Goal: Browse casually: Explore the website without a specific task or goal

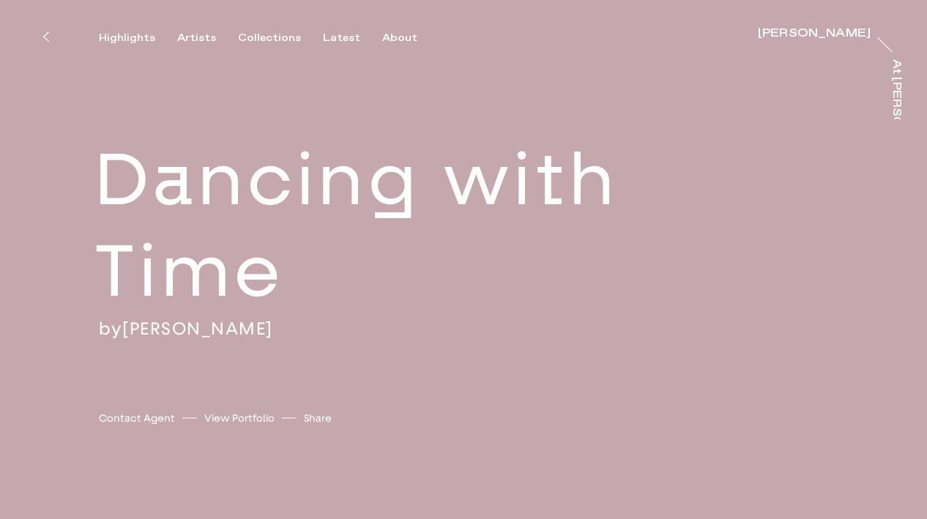
scroll to position [2, 0]
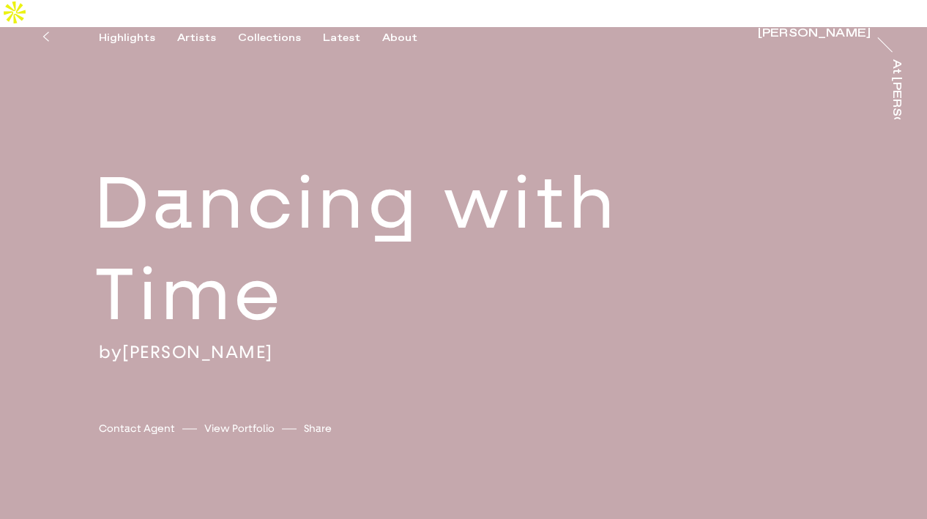
click at [192, 35] on div "Artists" at bounding box center [196, 38] width 39 height 13
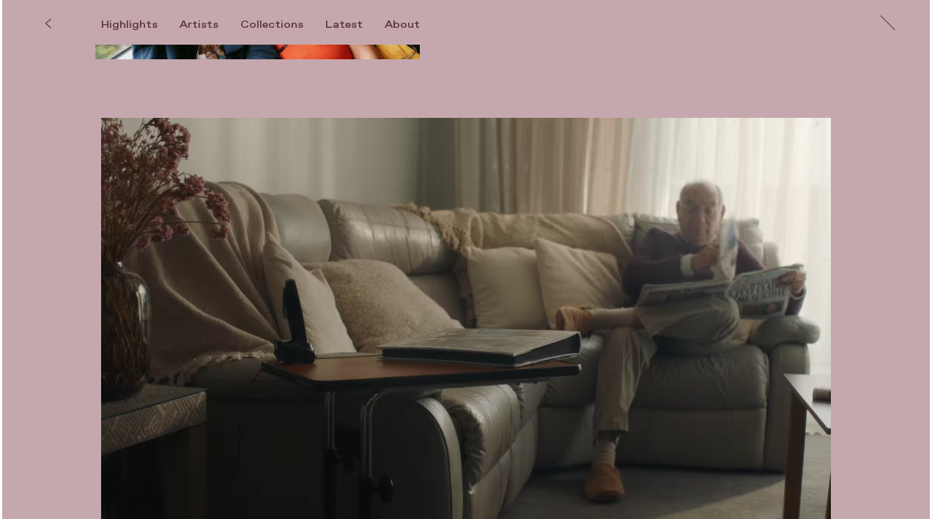
scroll to position [1888, 0]
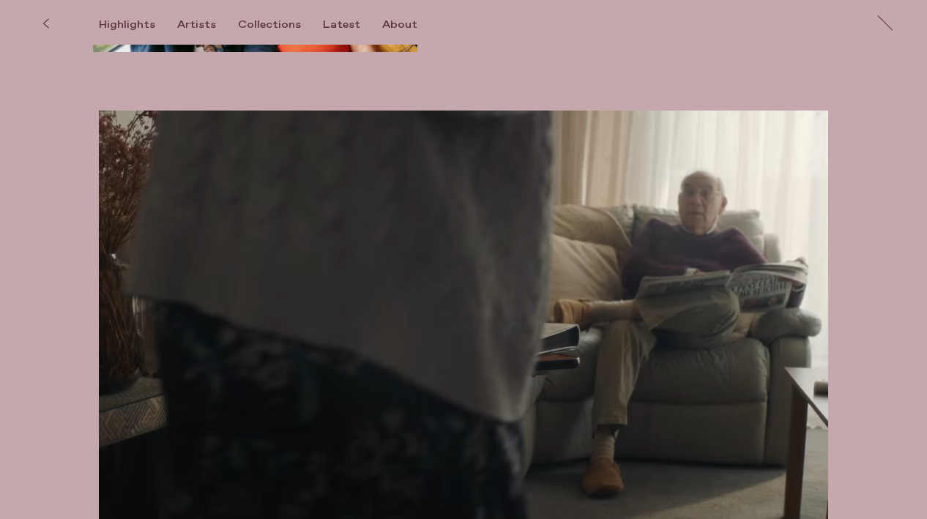
click at [705, 360] on video at bounding box center [464, 316] width 730 height 410
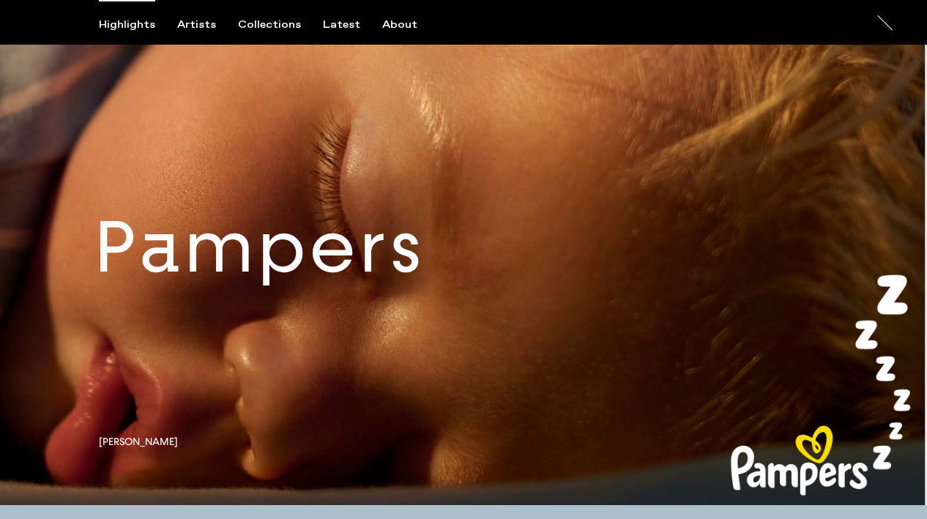
click at [623, 270] on link at bounding box center [463, 259] width 927 height 494
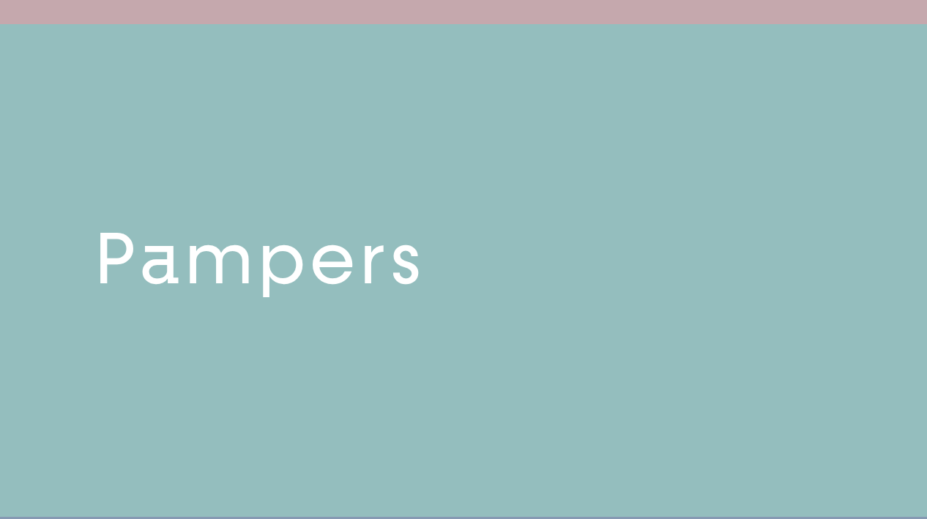
scroll to position [494, 0]
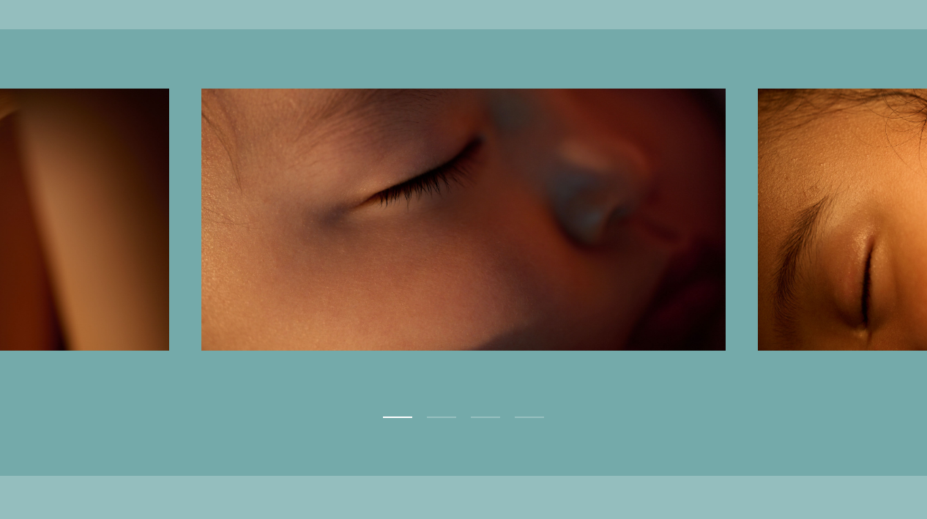
scroll to position [3333, 0]
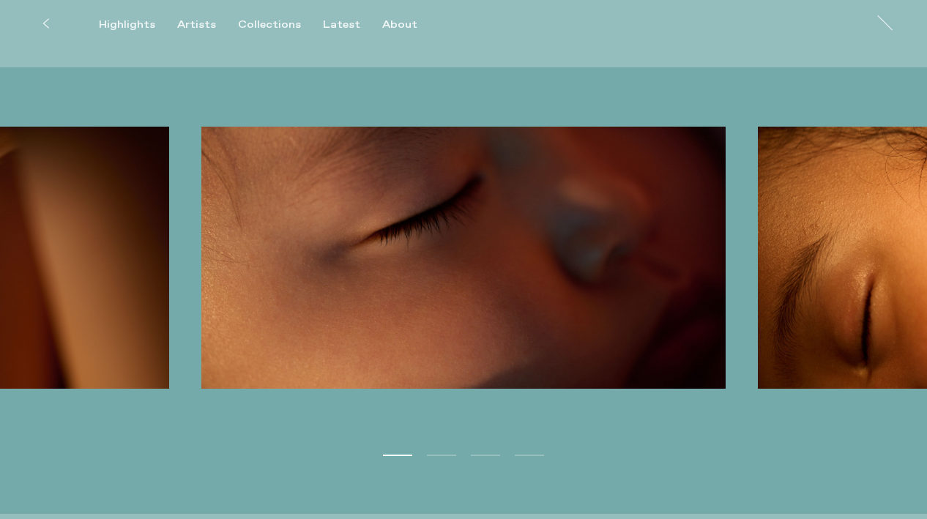
click at [823, 262] on button "Next" at bounding box center [696, 260] width 464 height 267
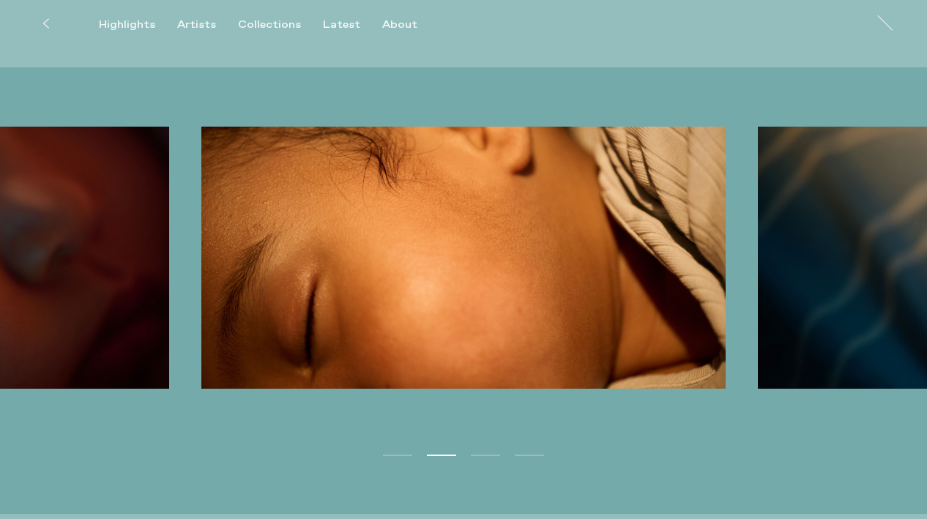
click at [823, 262] on button "Next" at bounding box center [696, 260] width 464 height 267
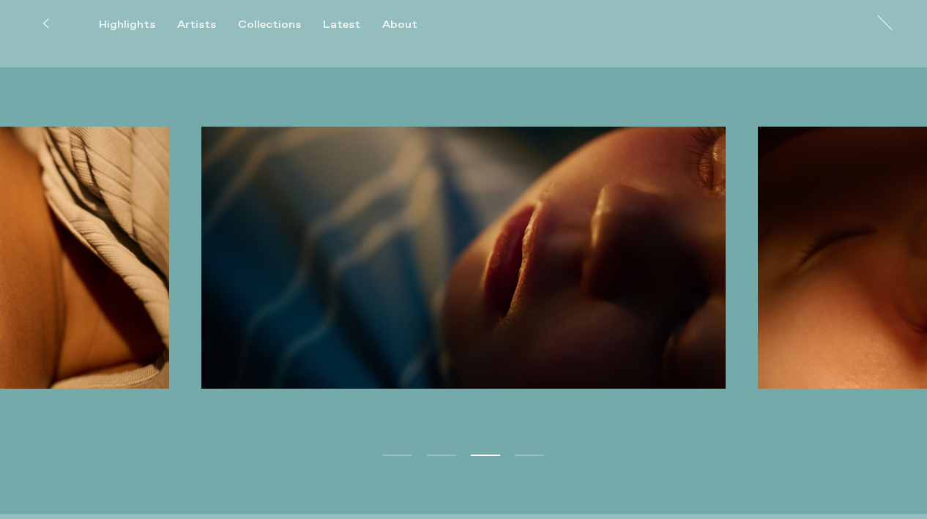
click at [823, 262] on button "Next" at bounding box center [696, 260] width 464 height 267
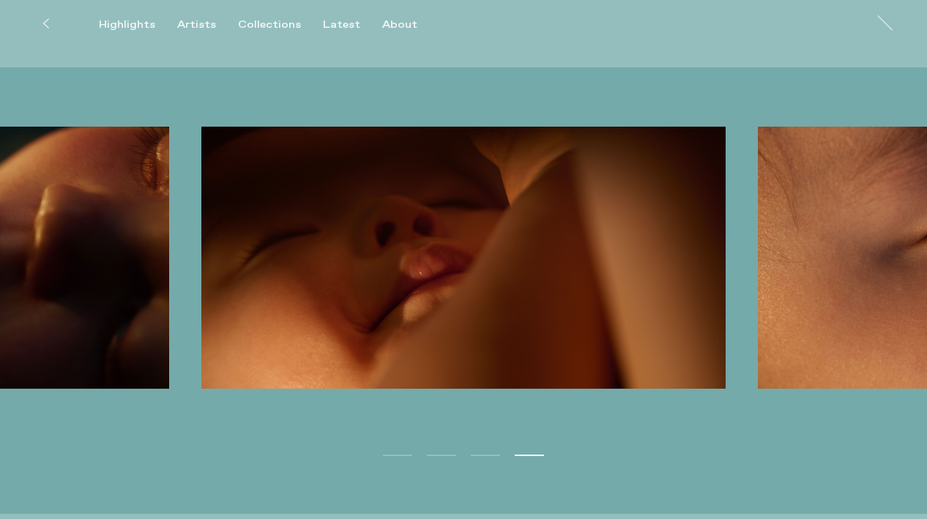
click at [823, 262] on button "Next" at bounding box center [696, 260] width 464 height 267
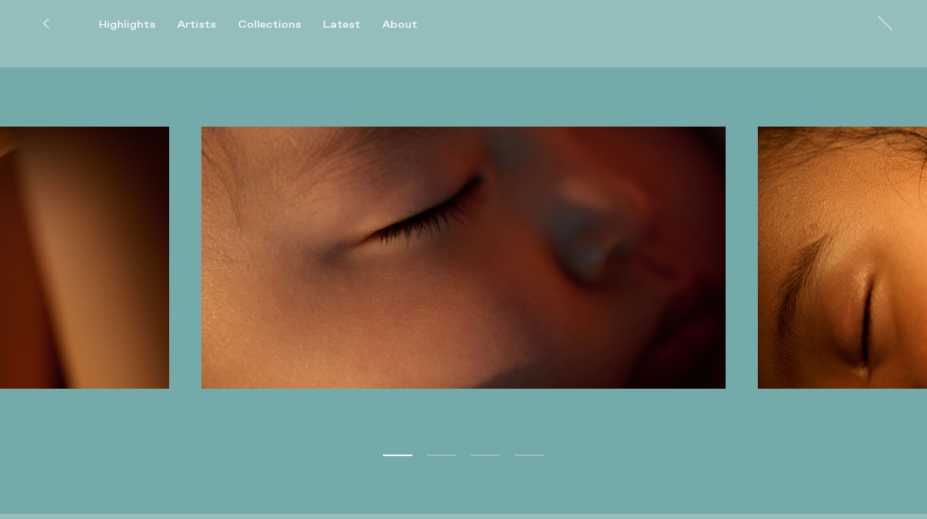
click at [823, 262] on button "Next" at bounding box center [696, 260] width 464 height 267
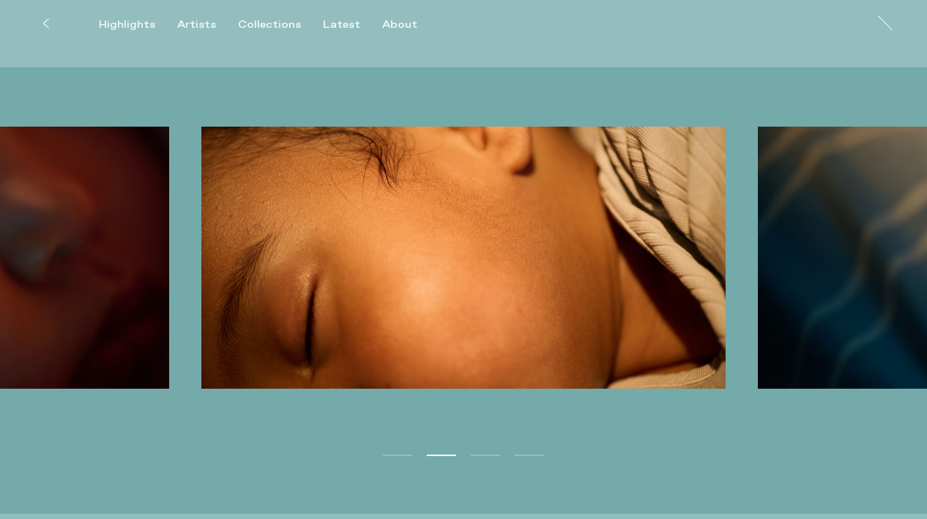
click at [823, 262] on button "Next" at bounding box center [696, 260] width 464 height 267
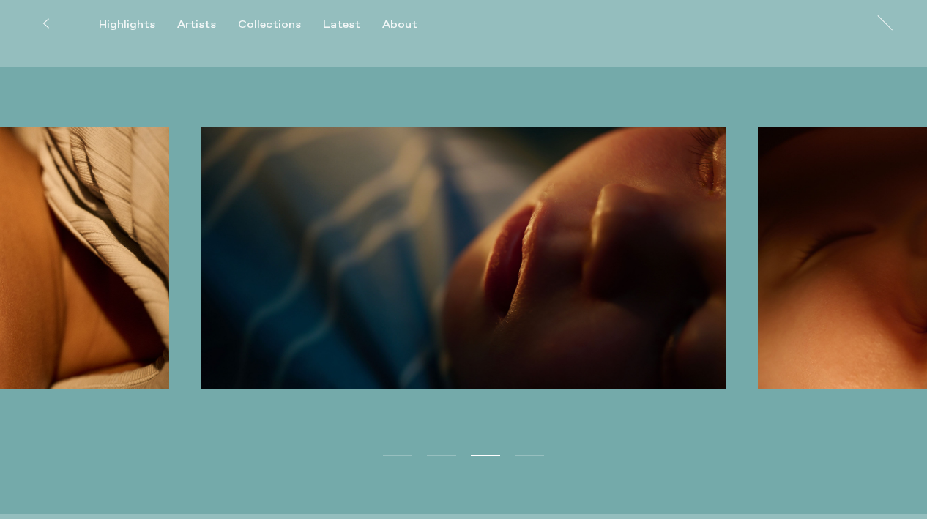
click at [823, 264] on button "Next" at bounding box center [696, 260] width 464 height 267
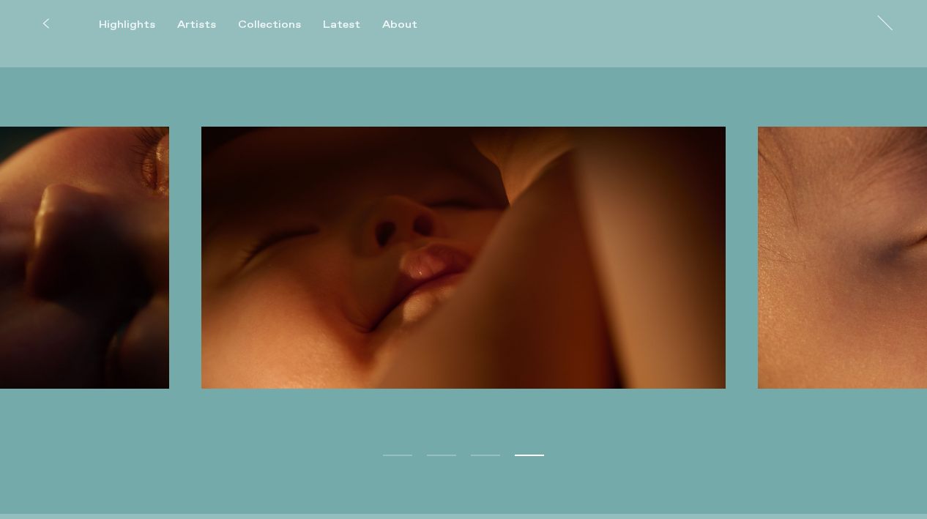
click at [823, 264] on button "Next" at bounding box center [696, 260] width 464 height 267
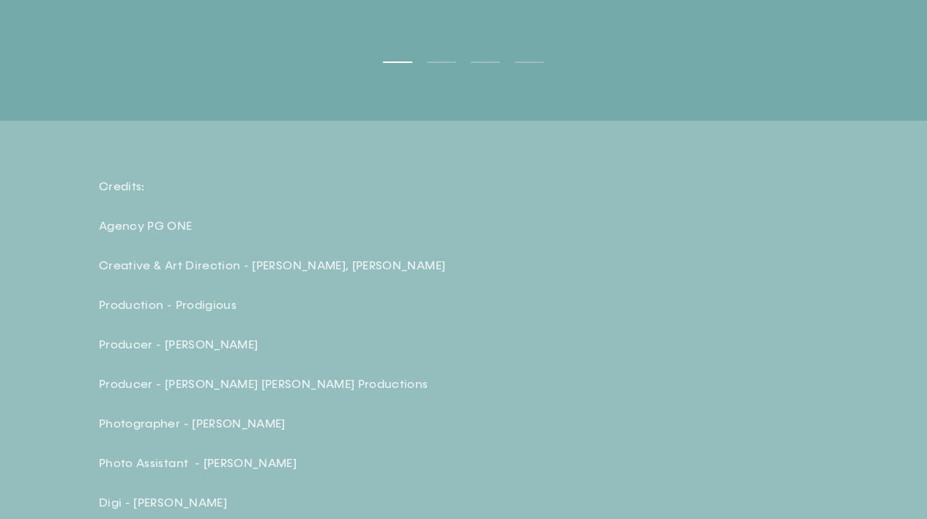
scroll to position [3728, 0]
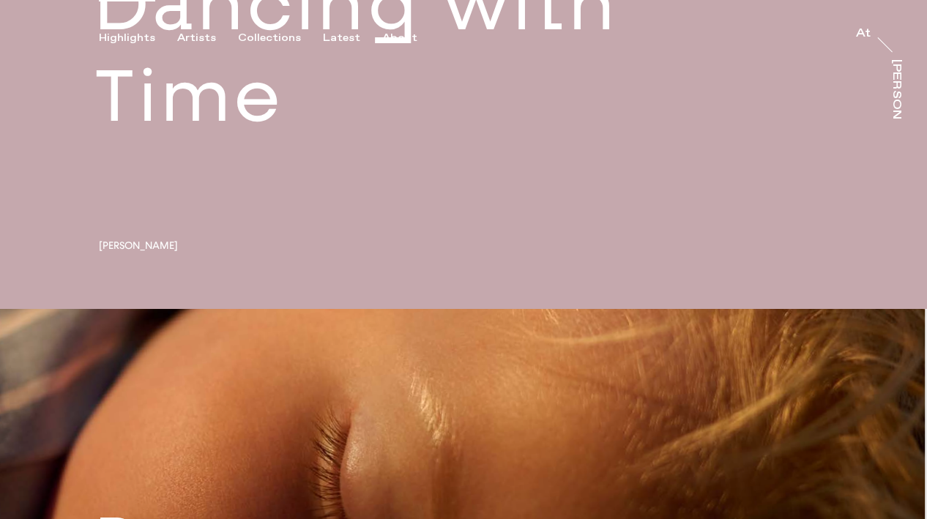
scroll to position [273, 0]
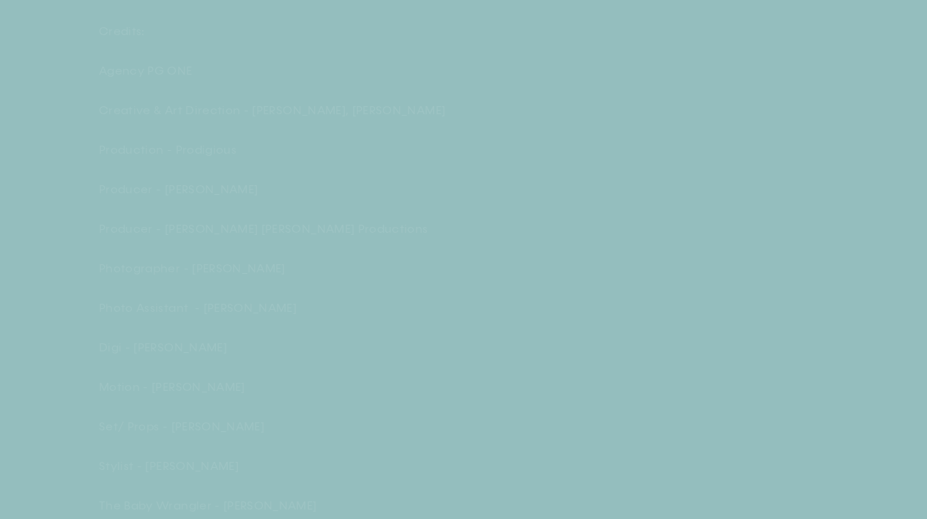
scroll to position [3902, 0]
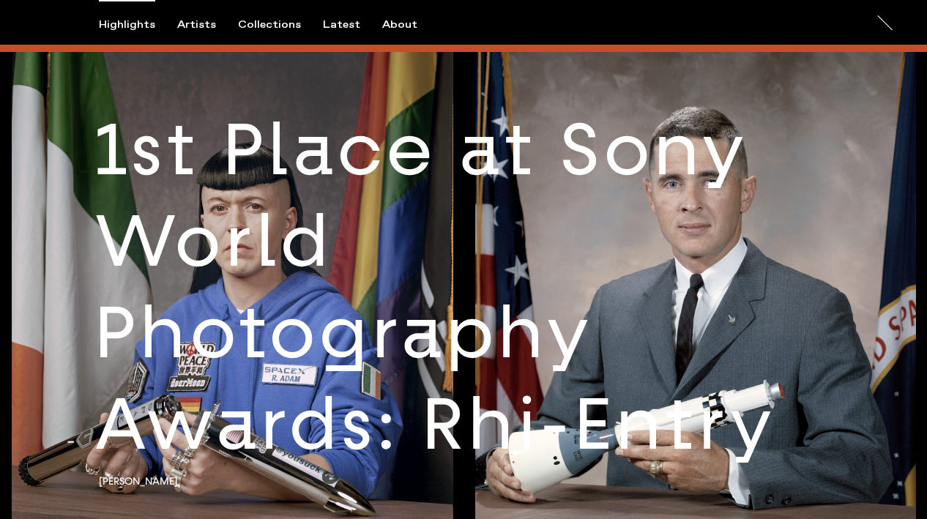
scroll to position [2443, 0]
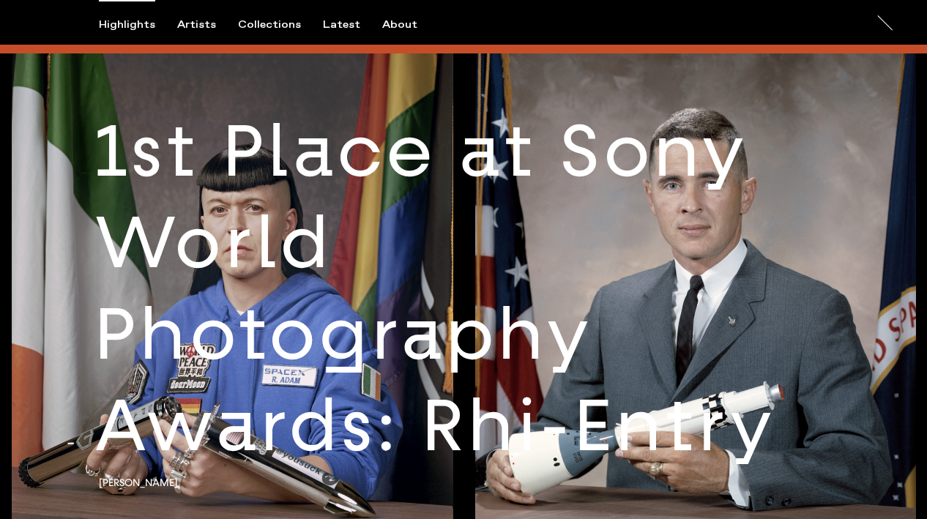
click at [852, 343] on link at bounding box center [463, 300] width 927 height 494
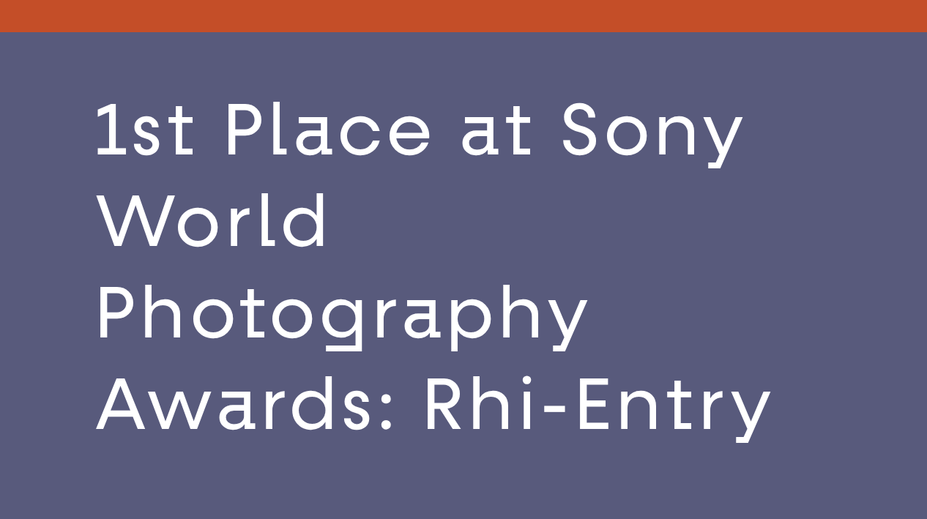
scroll to position [2467, 0]
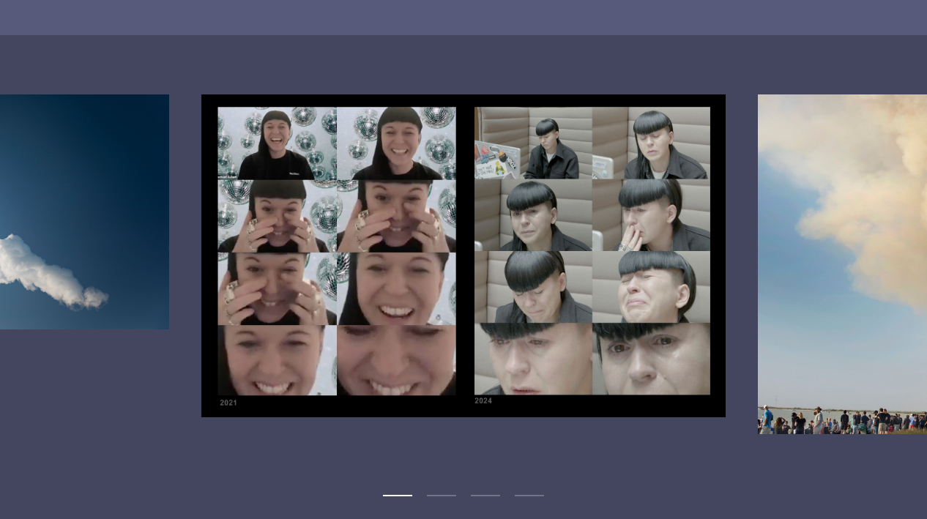
scroll to position [3782, 0]
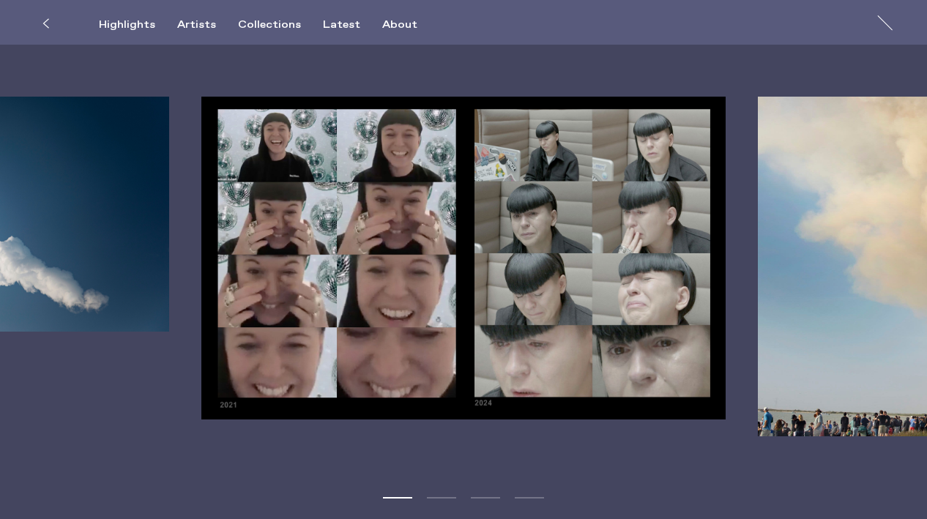
click at [777, 317] on button "Next" at bounding box center [696, 267] width 464 height 340
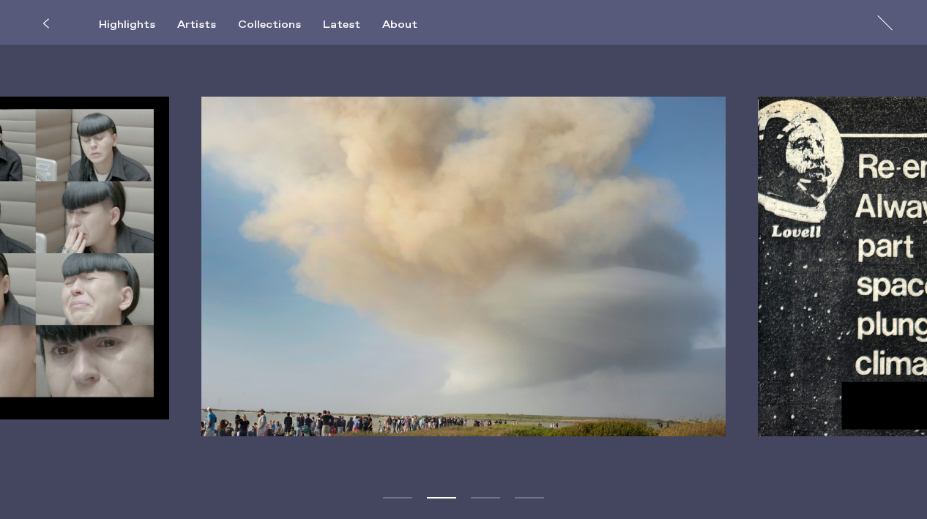
click at [777, 317] on button "Next" at bounding box center [696, 267] width 464 height 340
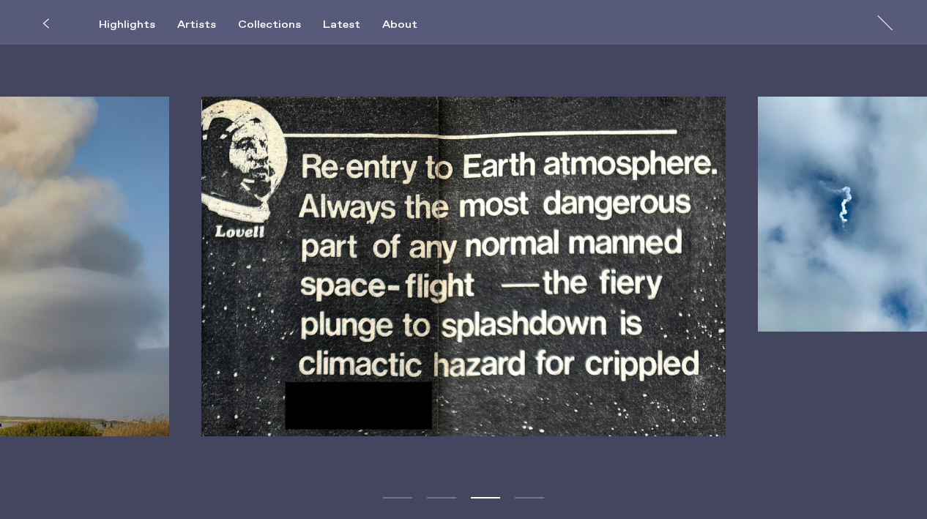
click at [777, 317] on button "Next" at bounding box center [696, 267] width 464 height 340
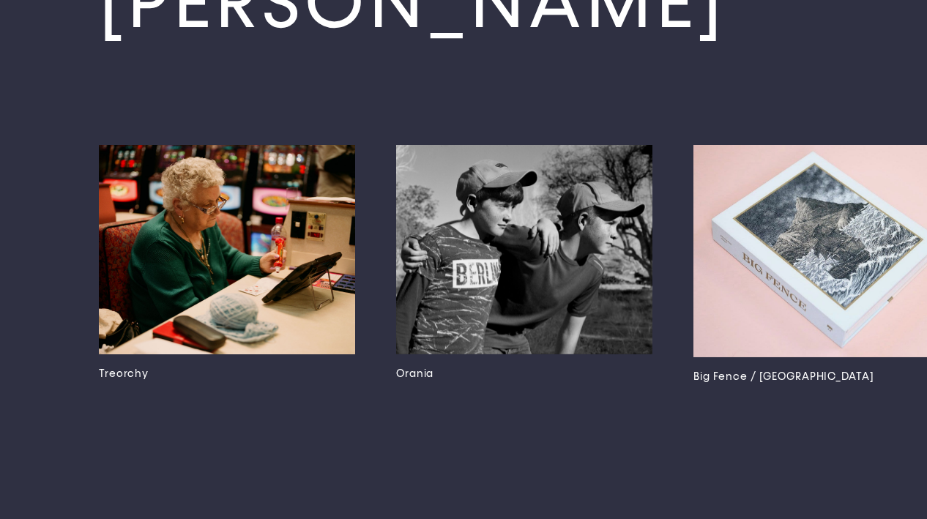
scroll to position [6618, 0]
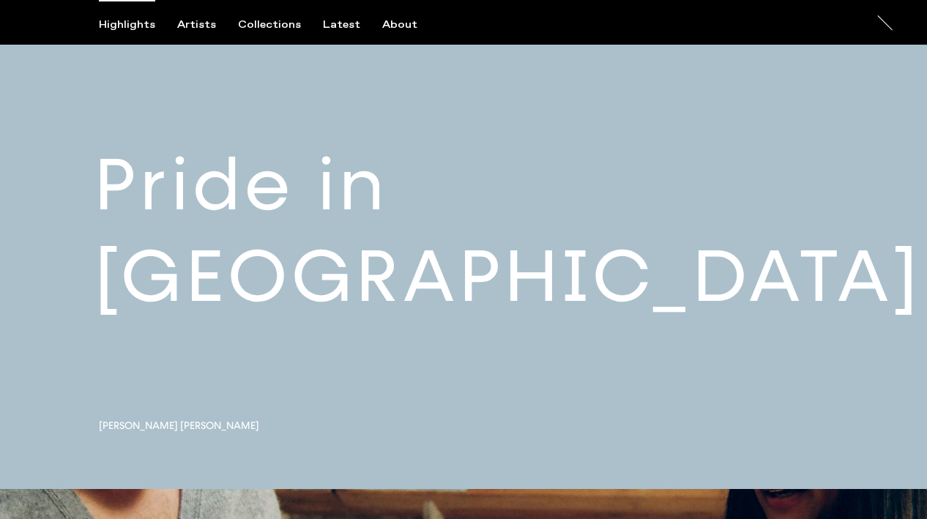
scroll to position [952, 0]
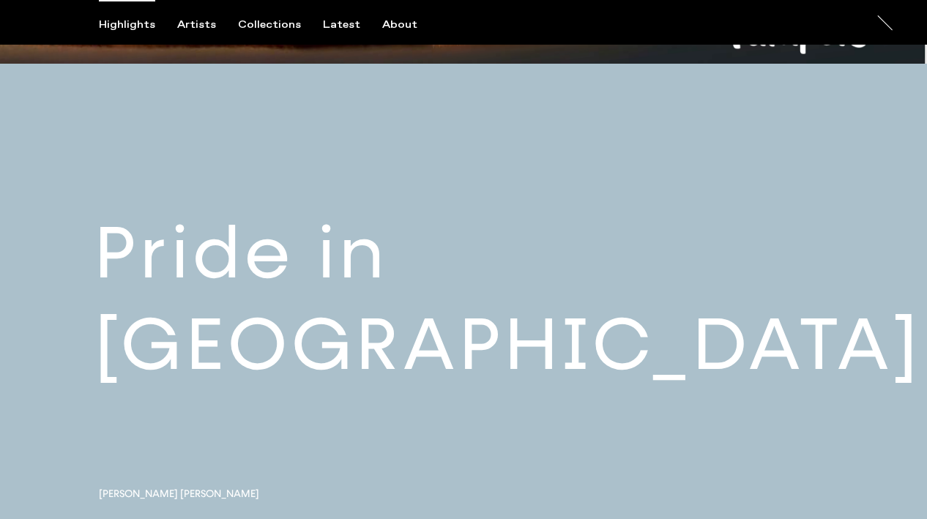
click at [834, 402] on link at bounding box center [463, 311] width 927 height 494
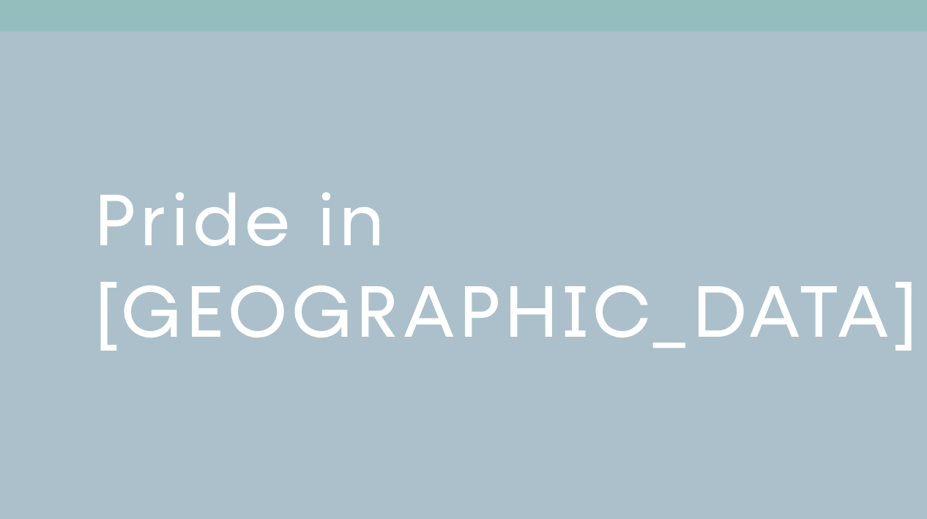
scroll to position [987, 0]
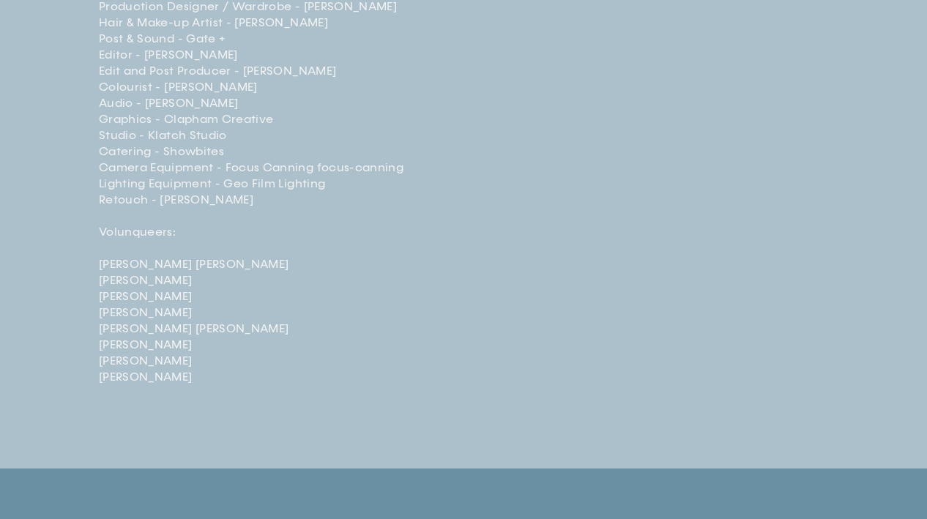
scroll to position [3555, 0]
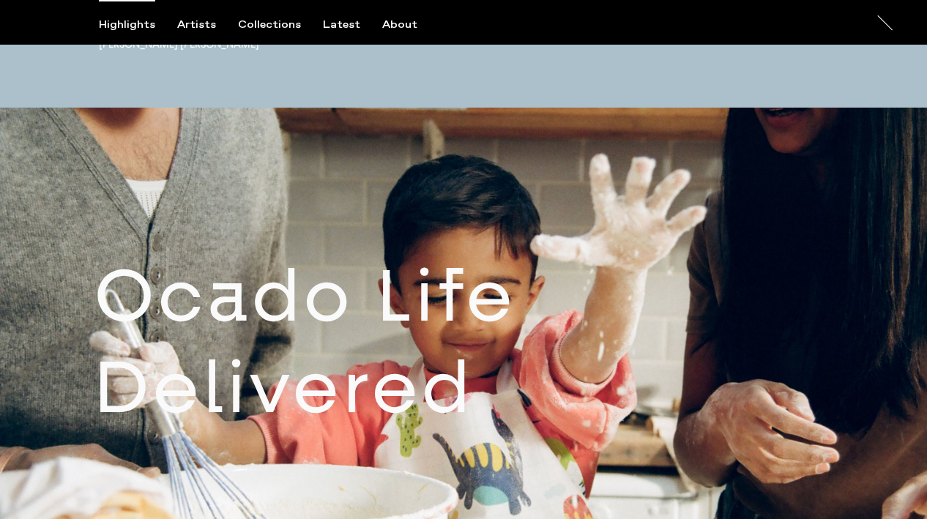
click at [777, 322] on link at bounding box center [463, 355] width 927 height 494
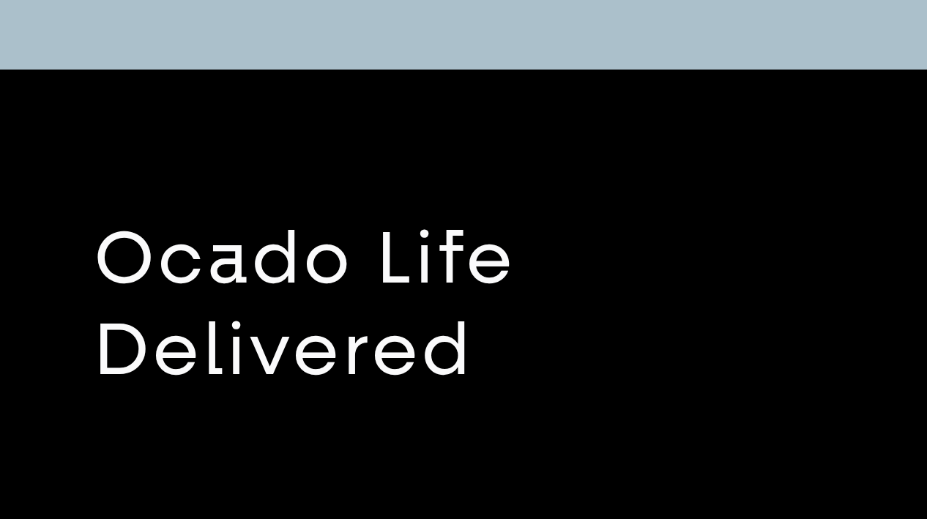
scroll to position [1481, 0]
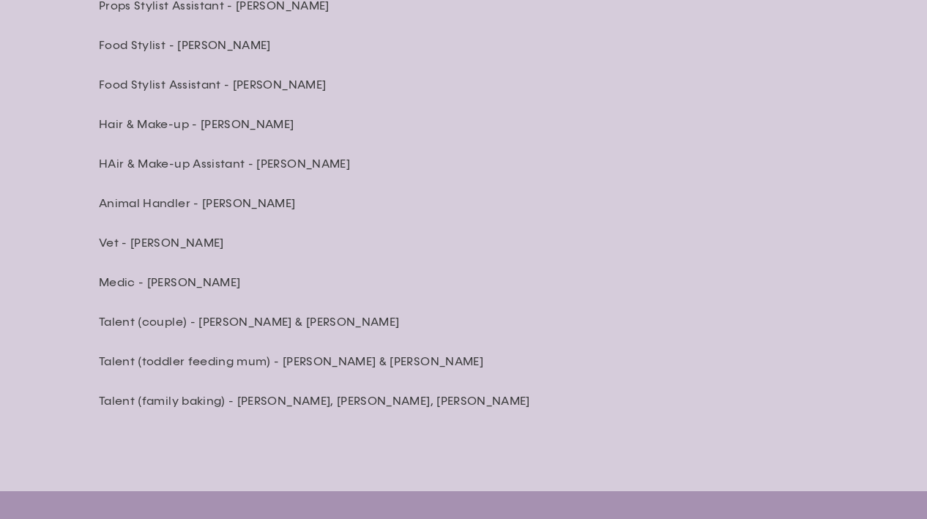
scroll to position [4473, 0]
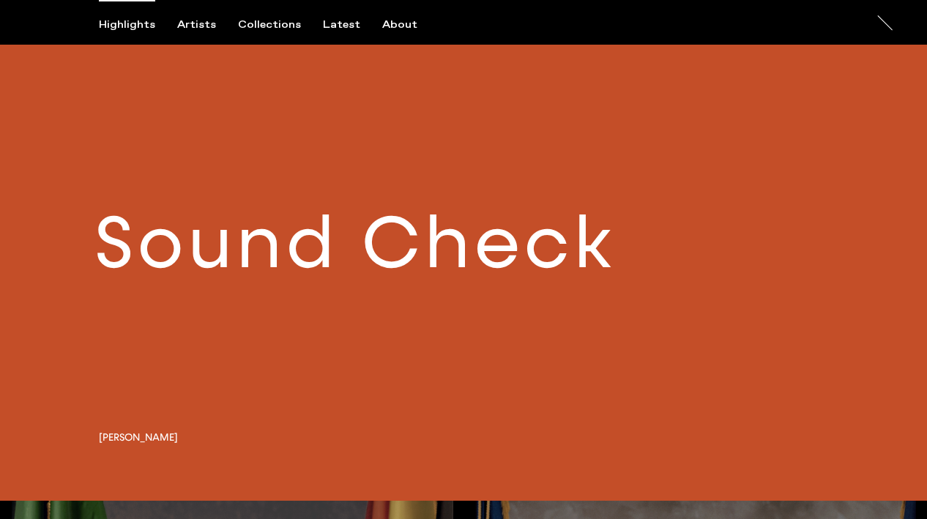
click at [747, 237] on link at bounding box center [463, 254] width 927 height 494
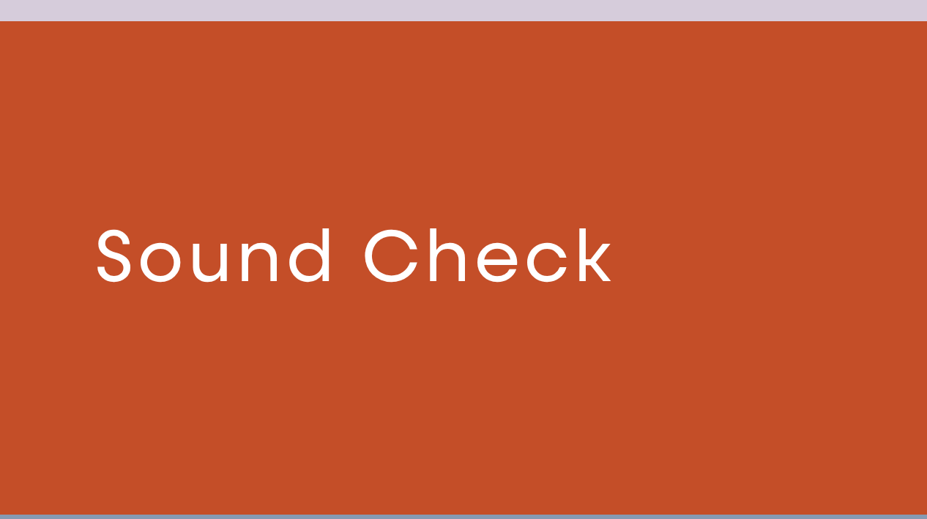
scroll to position [1974, 0]
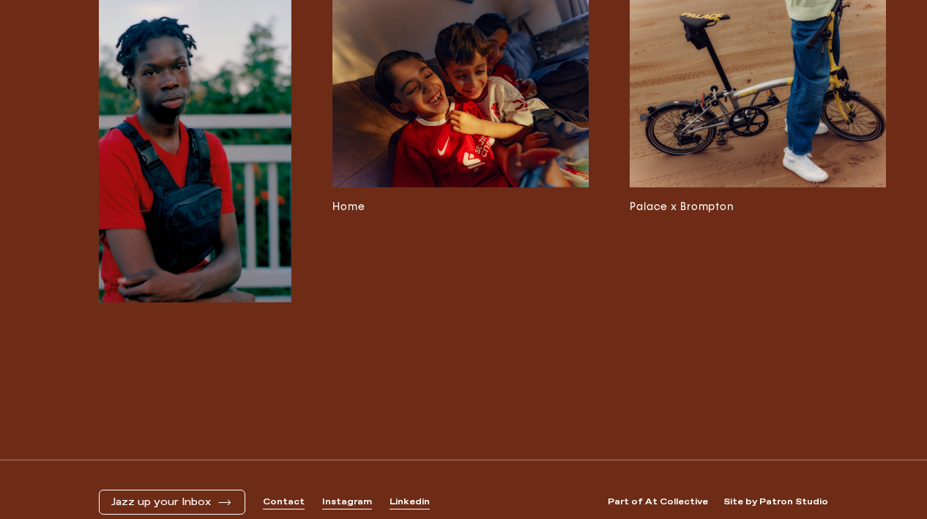
scroll to position [3597, 0]
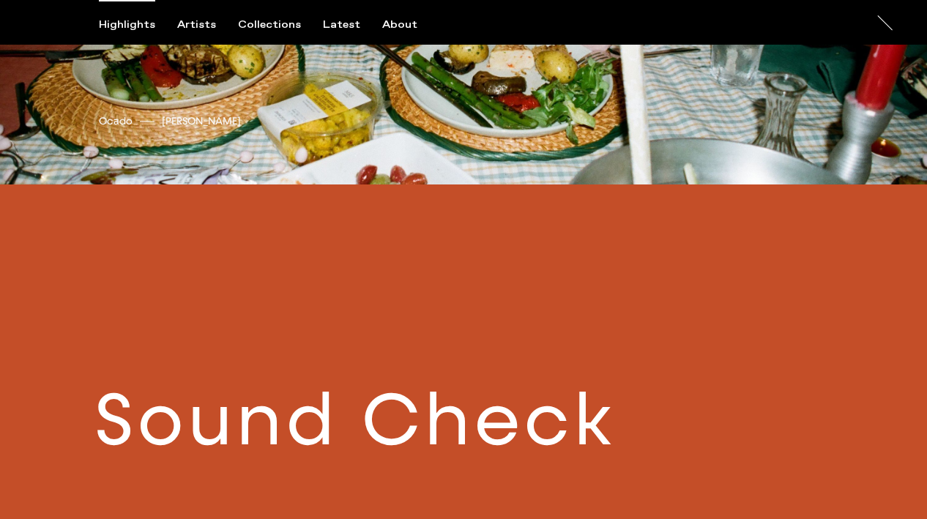
scroll to position [1344, 0]
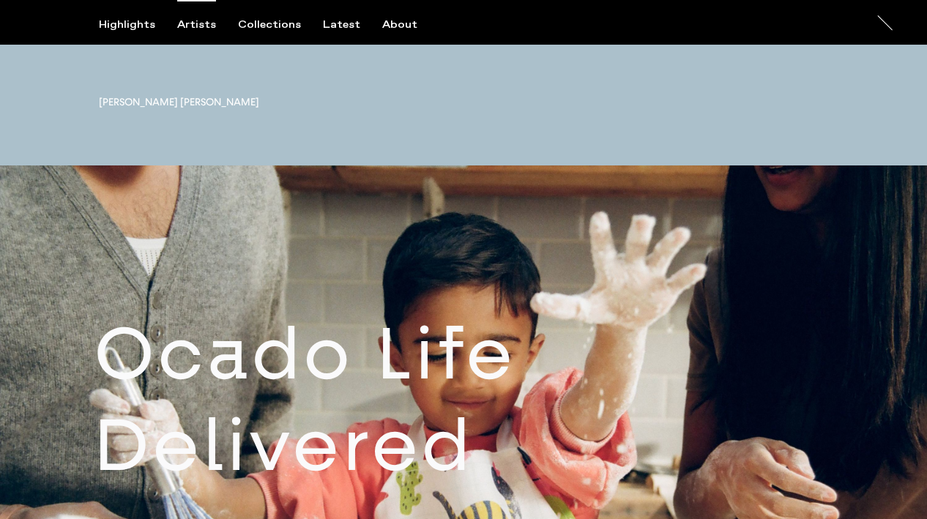
click at [201, 29] on div "Artists" at bounding box center [196, 24] width 39 height 13
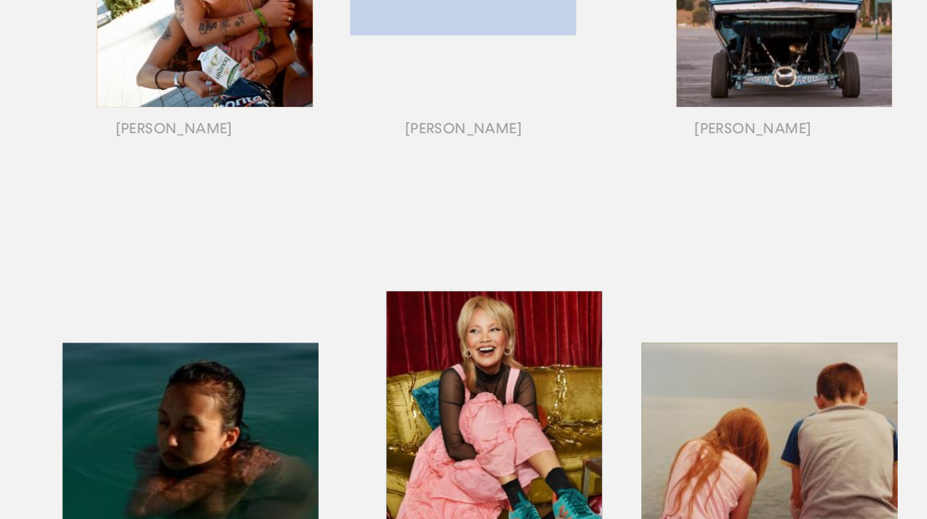
scroll to position [309, 0]
